Goal: Check status: Check status

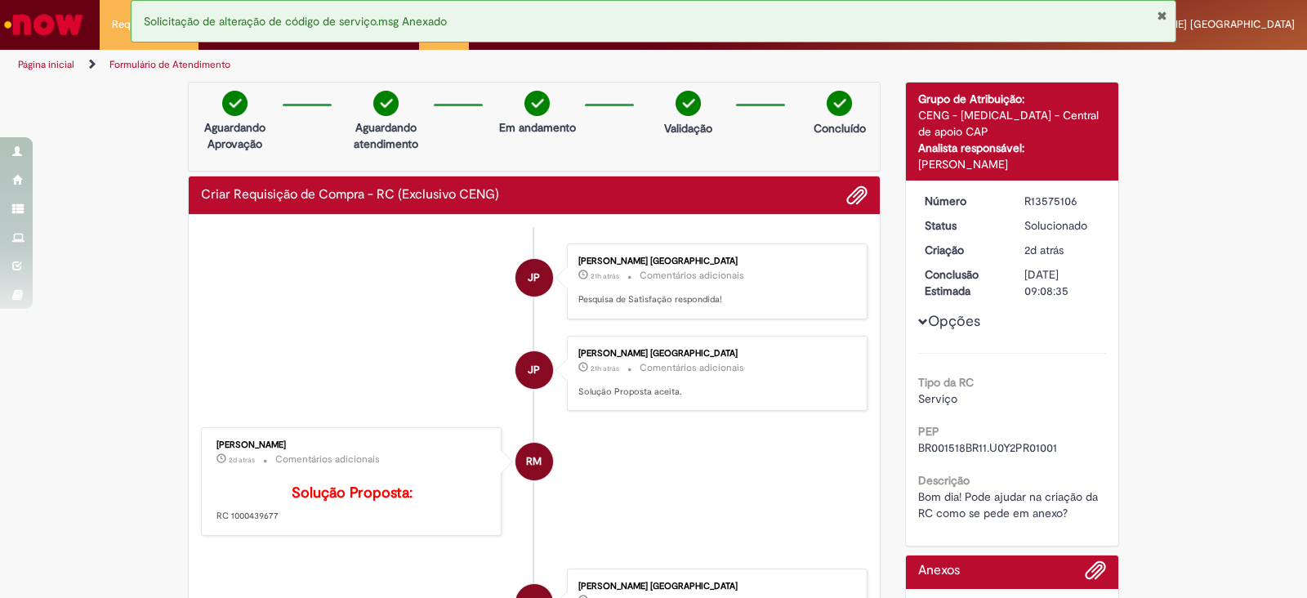
click at [1167, 17] on button "Fechar Notificação" at bounding box center [1162, 15] width 11 height 13
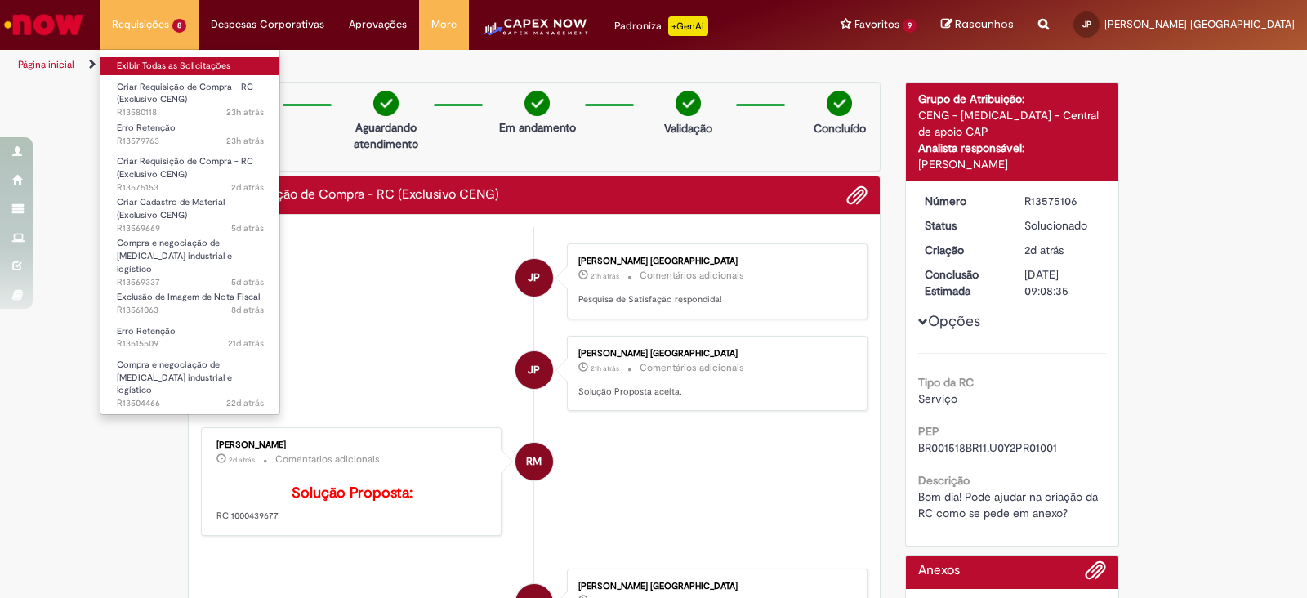
click at [155, 63] on link "Exibir Todas as Solicitações" at bounding box center [190, 66] width 180 height 18
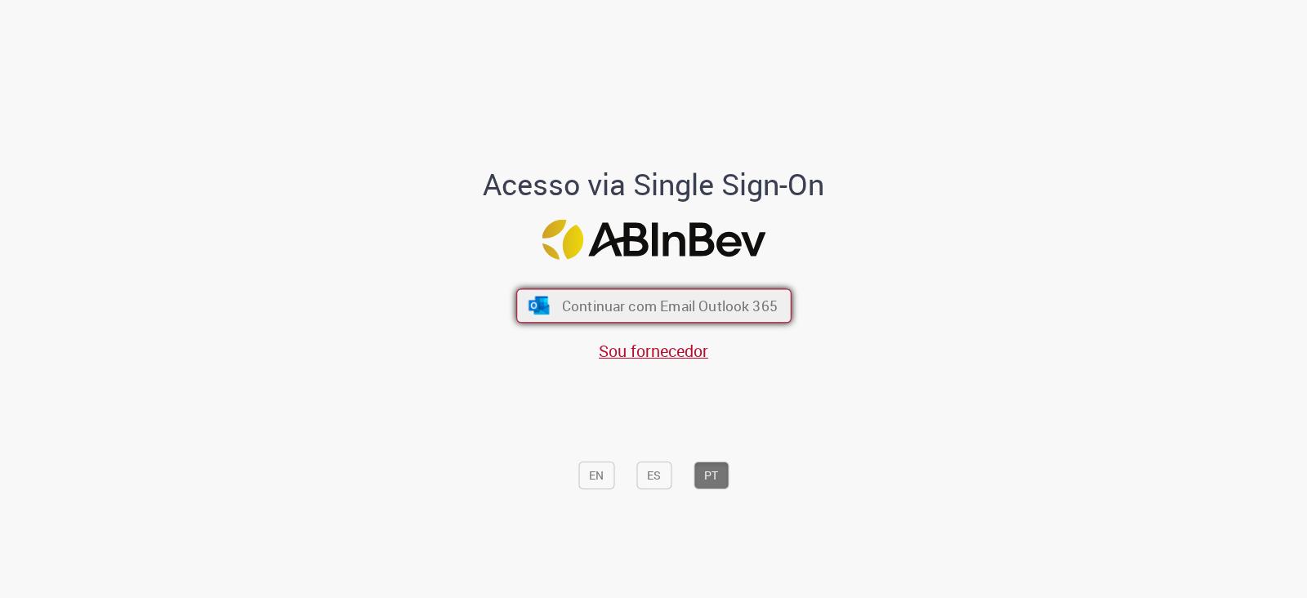
click at [600, 309] on span "Continuar com Email Outlook 365" at bounding box center [669, 306] width 216 height 19
click at [689, 307] on span "Continuar com Email Outlook 365" at bounding box center [669, 306] width 216 height 19
